Goal: Task Accomplishment & Management: Use online tool/utility

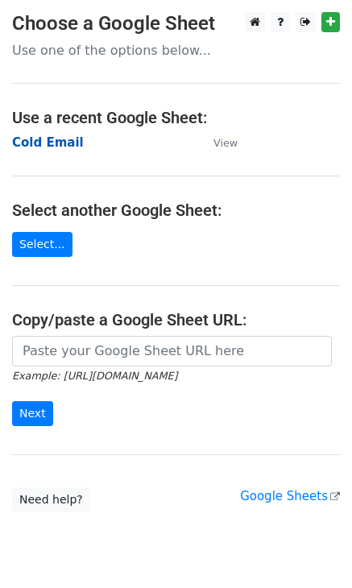
click at [35, 142] on strong "Cold Email" at bounding box center [48, 142] width 72 height 14
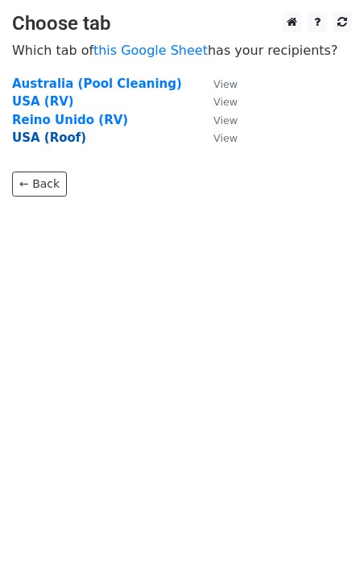
click at [49, 141] on strong "USA (Roof)" at bounding box center [49, 137] width 74 height 14
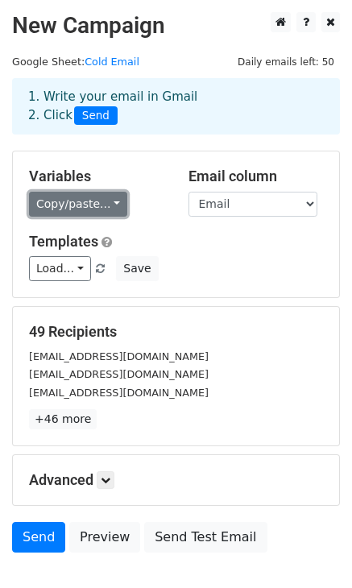
click at [101, 205] on link "Copy/paste..." at bounding box center [78, 204] width 98 height 25
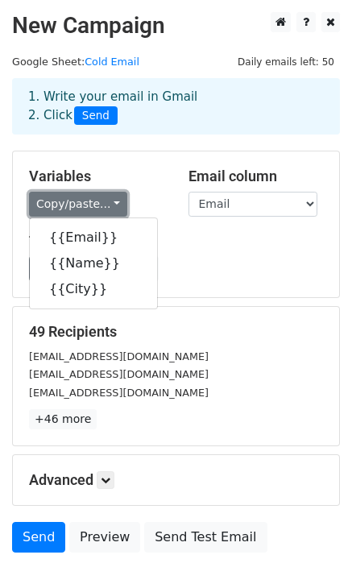
click at [107, 197] on link "Copy/paste..." at bounding box center [78, 204] width 98 height 25
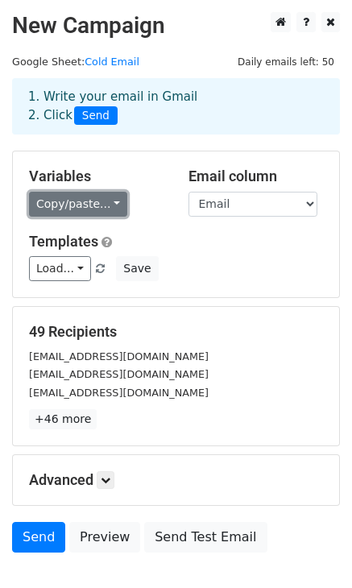
click at [112, 205] on link "Copy/paste..." at bounding box center [78, 204] width 98 height 25
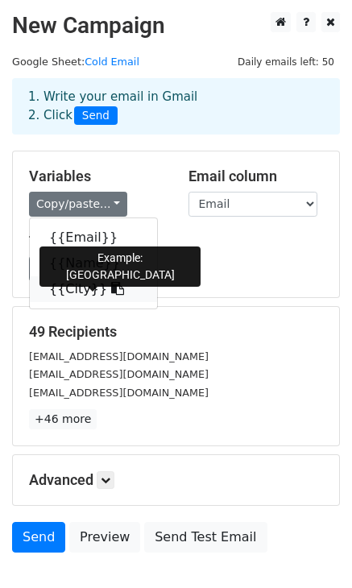
click at [111, 284] on icon at bounding box center [117, 288] width 13 height 13
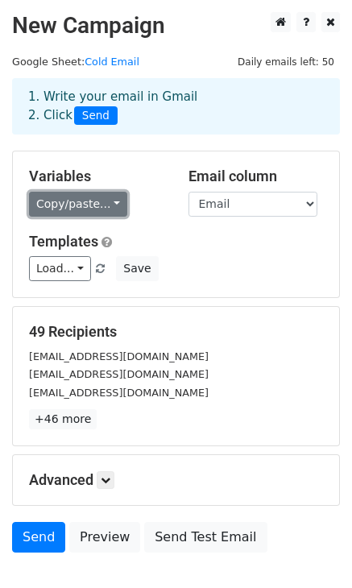
click at [101, 193] on link "Copy/paste..." at bounding box center [78, 204] width 98 height 25
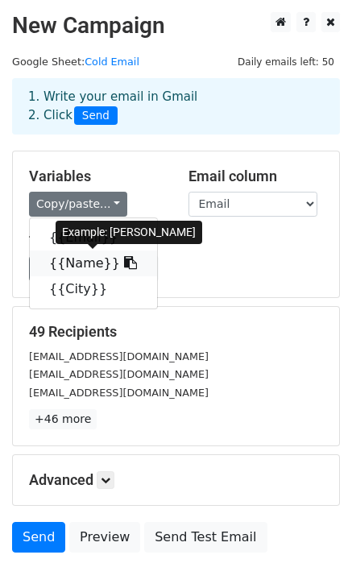
click at [75, 267] on link "{{Name}}" at bounding box center [93, 263] width 127 height 26
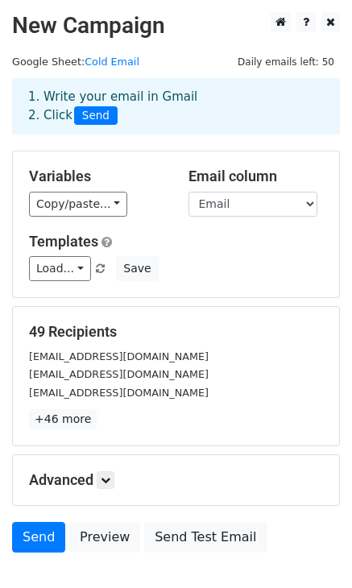
click at [120, 204] on div "Copy/paste... {{Email}} {{Name}} {{City}}" at bounding box center [96, 204] width 135 height 25
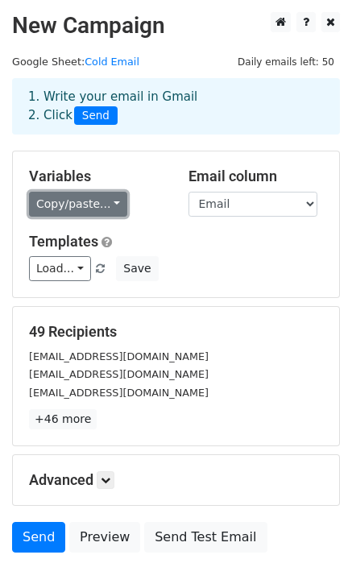
click at [101, 204] on link "Copy/paste..." at bounding box center [78, 204] width 98 height 25
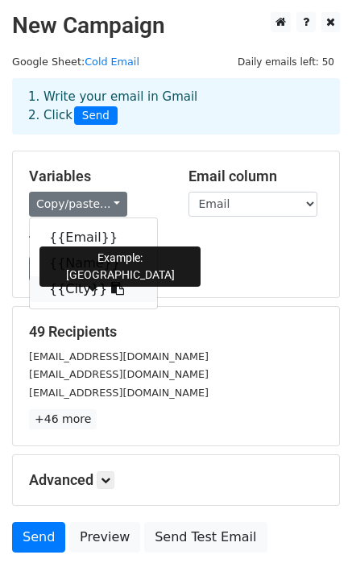
click at [111, 287] on icon at bounding box center [117, 288] width 13 height 13
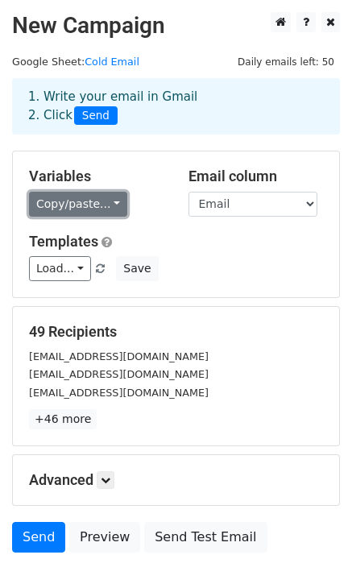
click at [100, 208] on link "Copy/paste..." at bounding box center [78, 204] width 98 height 25
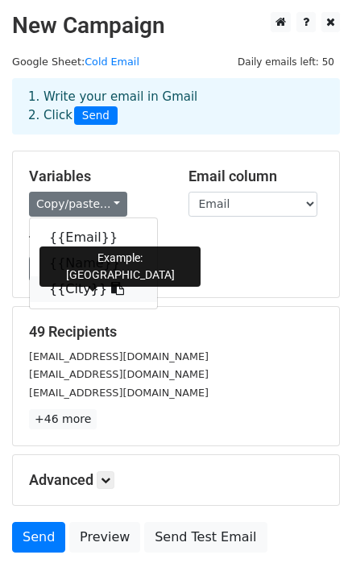
click at [111, 290] on icon at bounding box center [117, 288] width 13 height 13
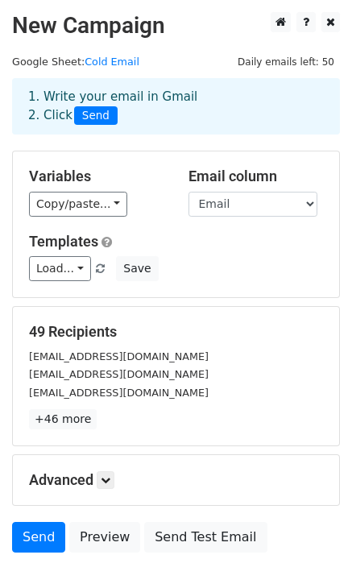
scroll to position [100, 0]
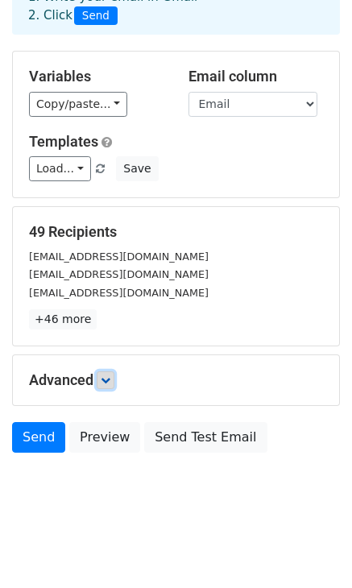
click at [104, 375] on icon at bounding box center [106, 380] width 10 height 10
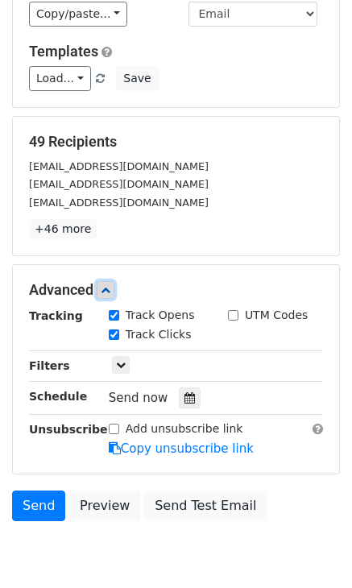
scroll to position [192, 0]
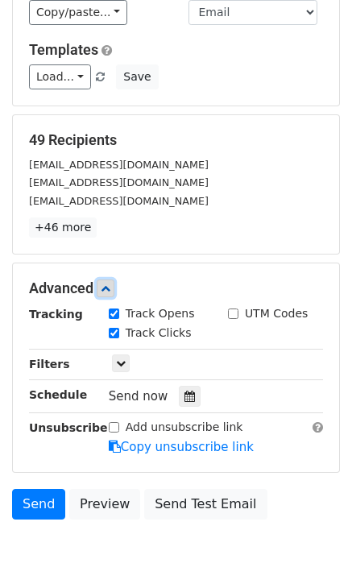
click at [104, 288] on icon at bounding box center [106, 289] width 10 height 10
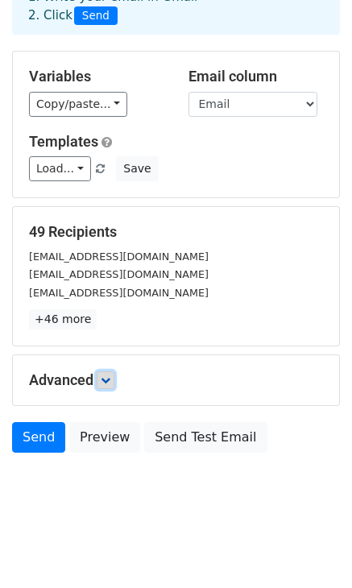
scroll to position [0, 0]
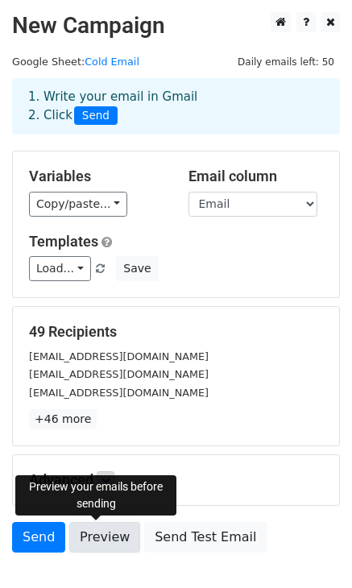
click at [97, 538] on link "Preview" at bounding box center [104, 537] width 71 height 31
click at [96, 537] on link "Preview" at bounding box center [104, 537] width 71 height 31
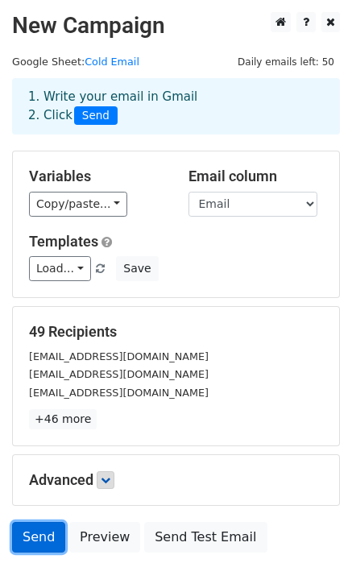
click at [43, 536] on link "Send" at bounding box center [38, 537] width 53 height 31
